Goal: Navigation & Orientation: Find specific page/section

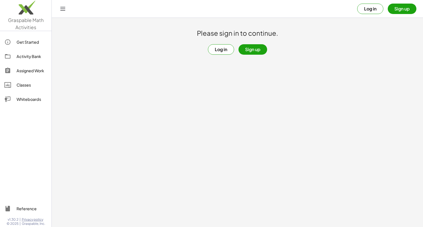
click at [254, 53] on button "Sign up" at bounding box center [252, 49] width 29 height 10
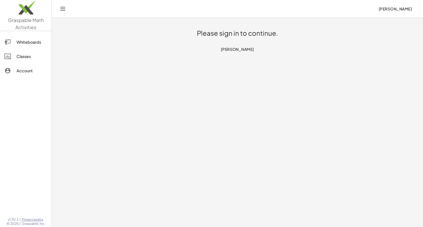
click at [274, 49] on div "Please sign in to continue. [PERSON_NAME]" at bounding box center [237, 36] width 330 height 36
click at [236, 32] on h1 "Please sign in to continue." at bounding box center [237, 33] width 81 height 9
click at [236, 51] on span "[PERSON_NAME]" at bounding box center [237, 49] width 34 height 5
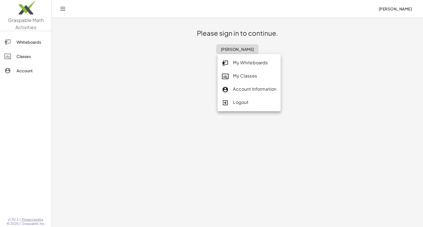
click at [280, 51] on div "Please sign in to continue. [PERSON_NAME]" at bounding box center [237, 36] width 330 height 36
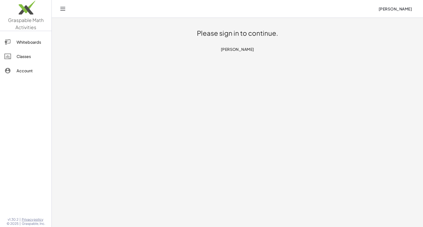
click at [224, 23] on div "Please sign in to continue. [PERSON_NAME]" at bounding box center [237, 36] width 330 height 36
click at [25, 43] on div "Whiteboards" at bounding box center [32, 42] width 31 height 7
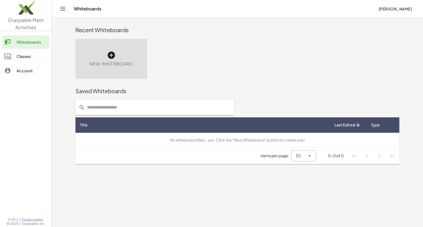
click at [27, 59] on div "Classes" at bounding box center [32, 56] width 31 height 7
